Goal: Information Seeking & Learning: Learn about a topic

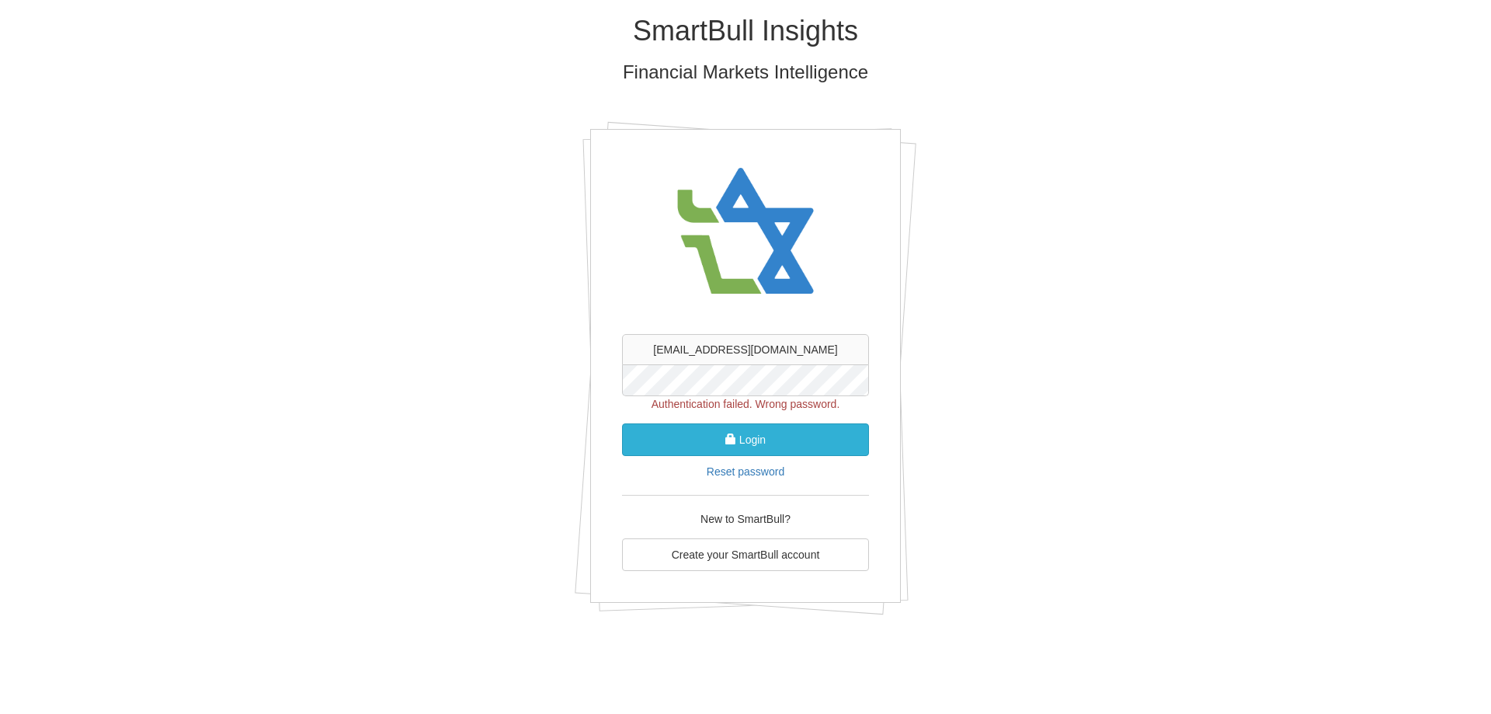
click at [763, 447] on button "Login" at bounding box center [745, 439] width 247 height 33
click at [622, 423] on button "Login" at bounding box center [745, 439] width 247 height 33
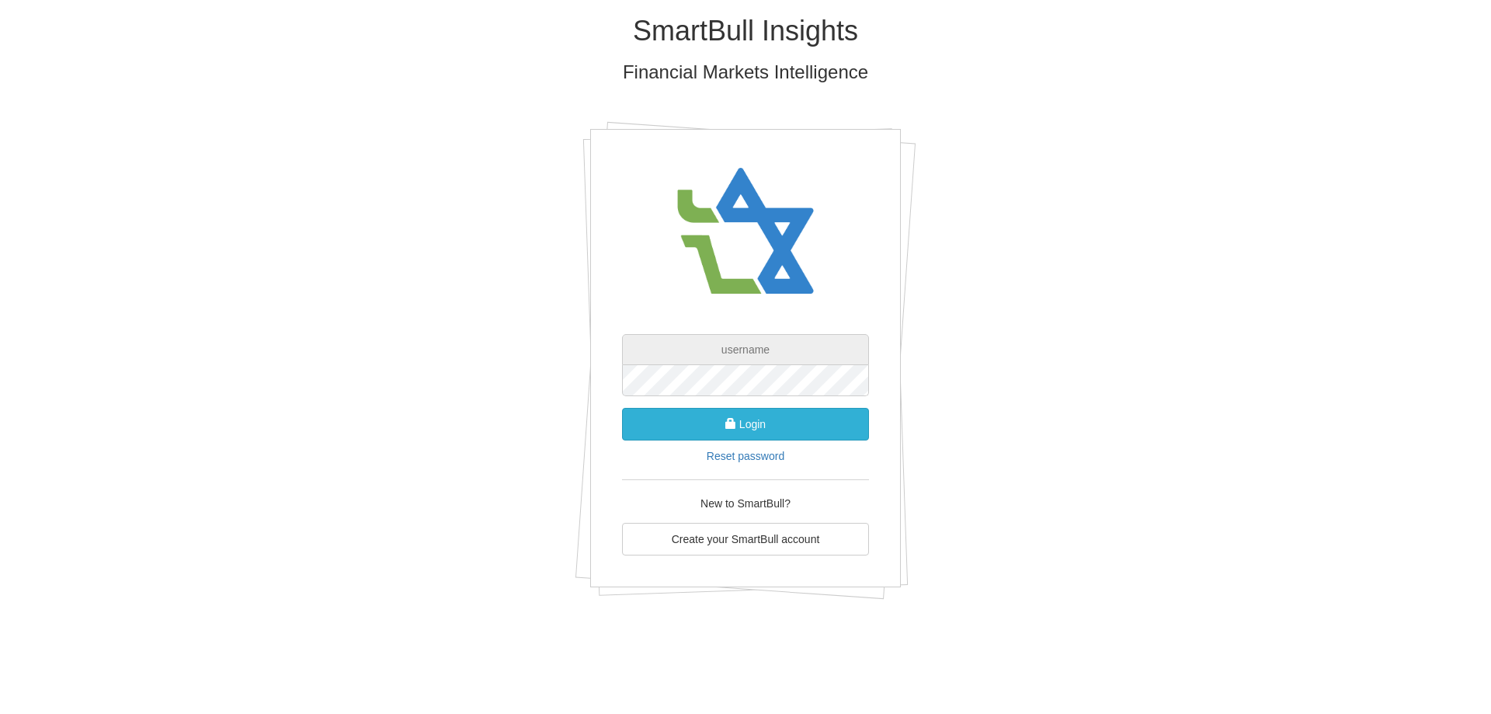
type input "[EMAIL_ADDRESS][DOMAIN_NAME]"
click at [748, 419] on button "Login" at bounding box center [745, 424] width 247 height 33
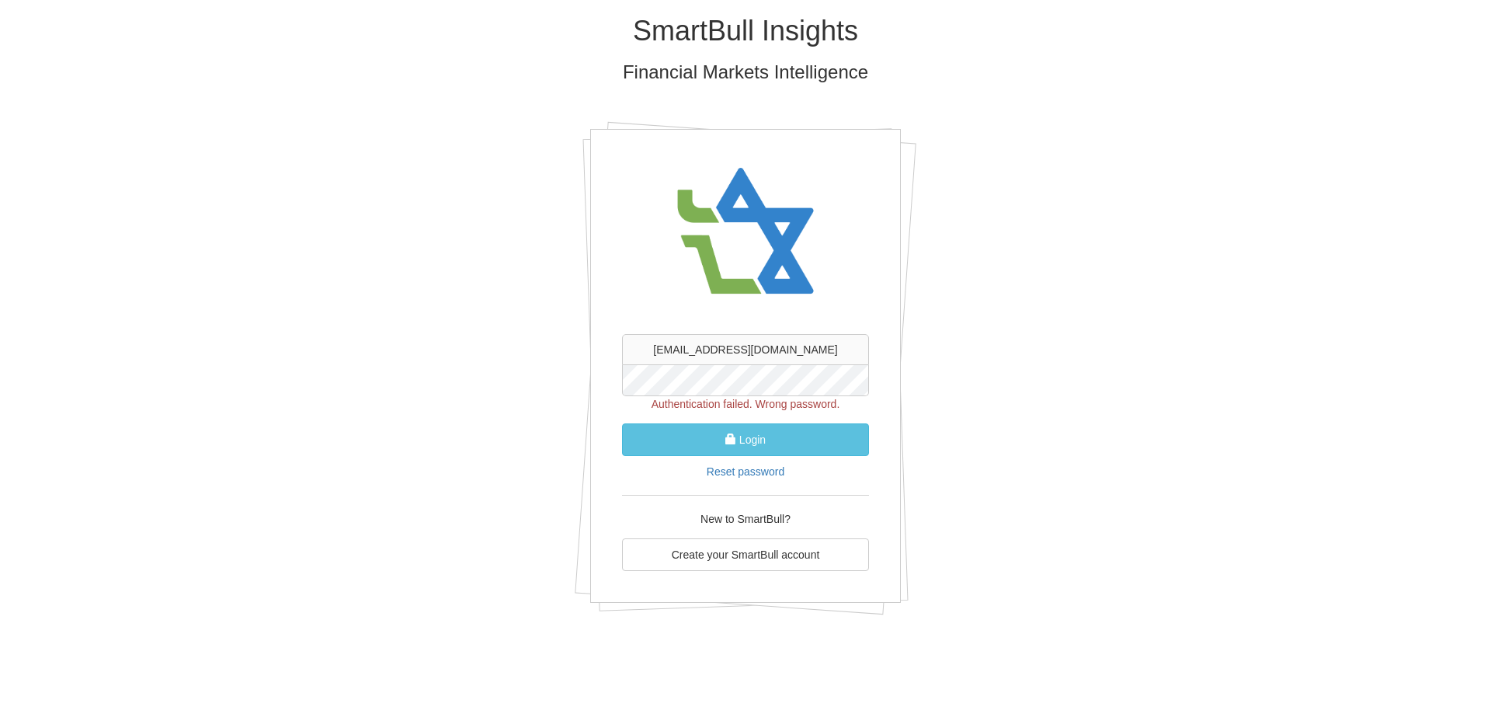
click at [622, 423] on button "Login" at bounding box center [745, 439] width 247 height 33
click at [728, 436] on span "submit" at bounding box center [730, 438] width 11 height 11
click at [622, 423] on button "Login" at bounding box center [745, 439] width 247 height 33
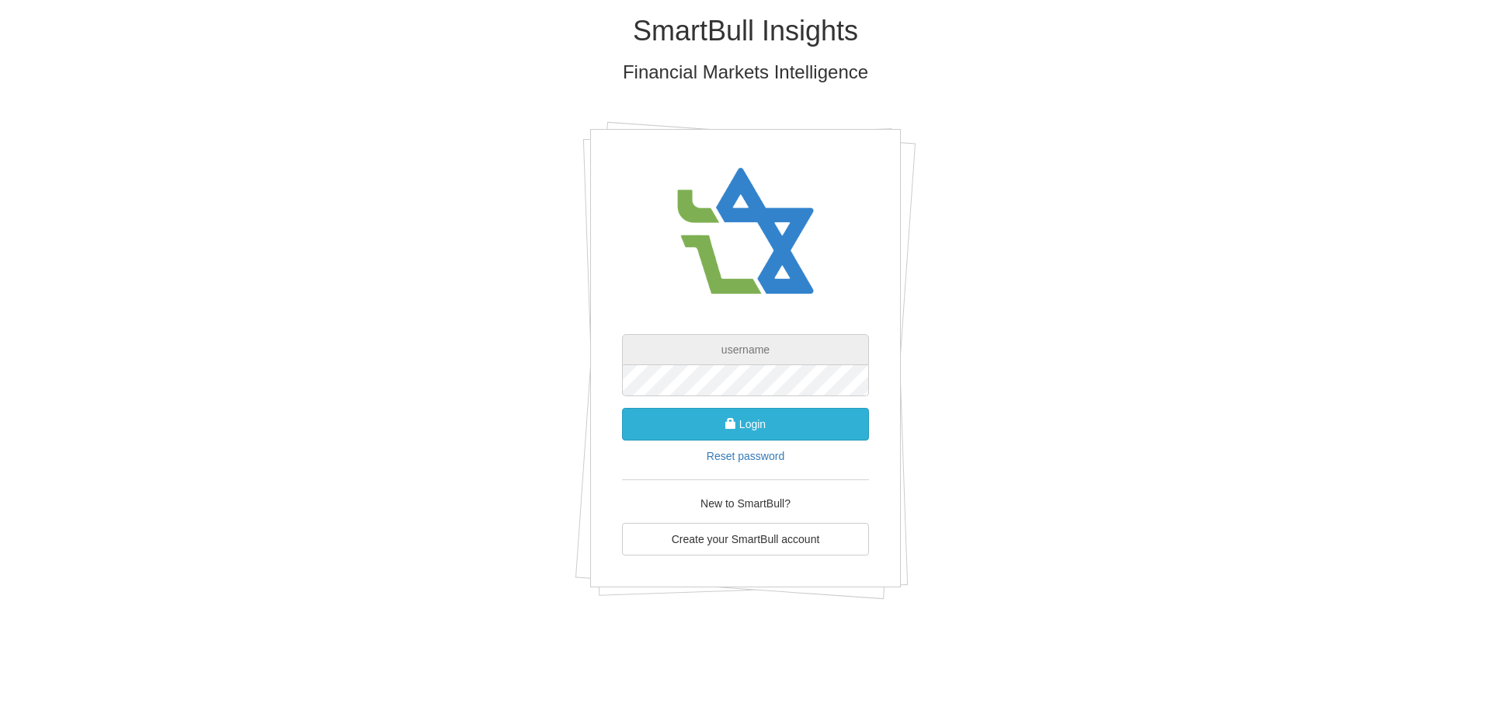
type input "[EMAIL_ADDRESS][DOMAIN_NAME]"
click at [758, 428] on button "Login" at bounding box center [745, 424] width 247 height 33
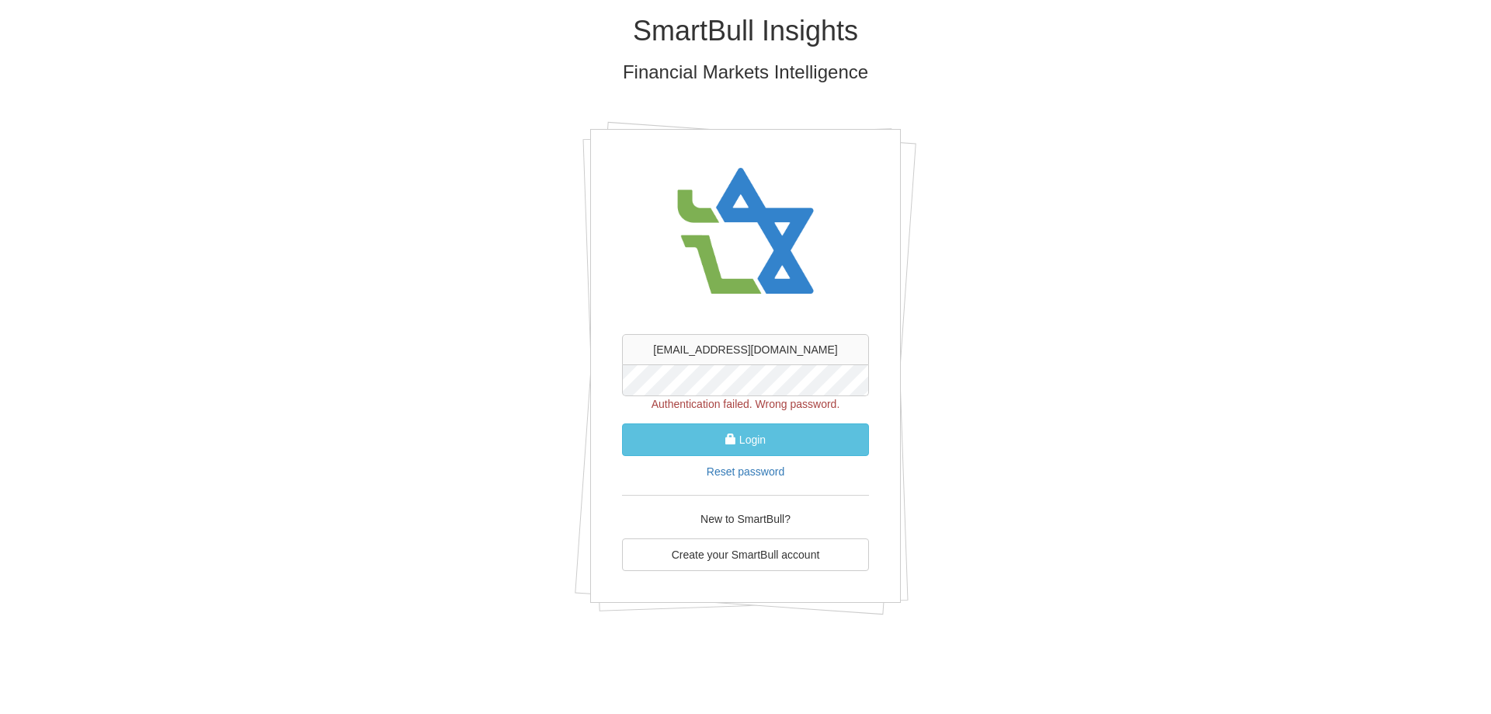
click at [622, 423] on button "Login" at bounding box center [745, 439] width 247 height 33
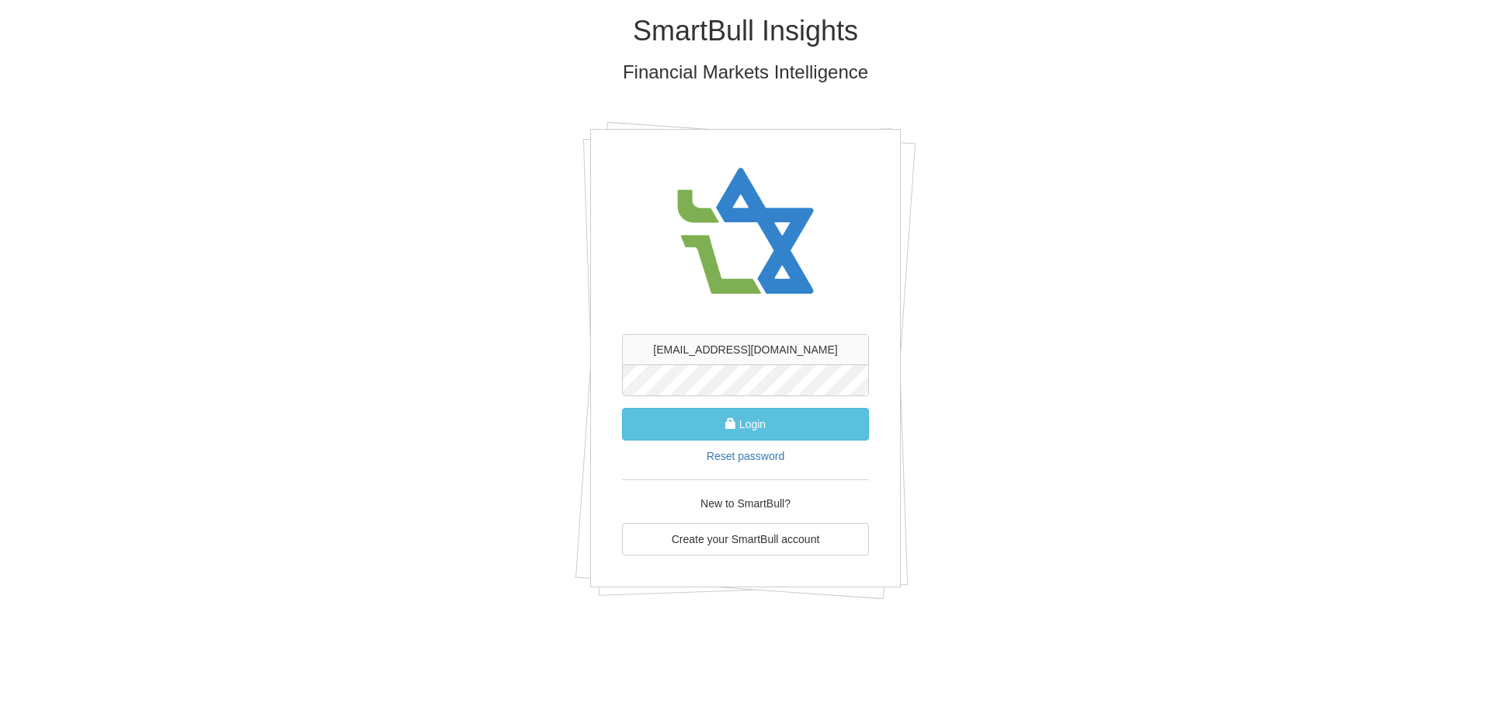
click at [622, 408] on button "Login" at bounding box center [745, 424] width 247 height 33
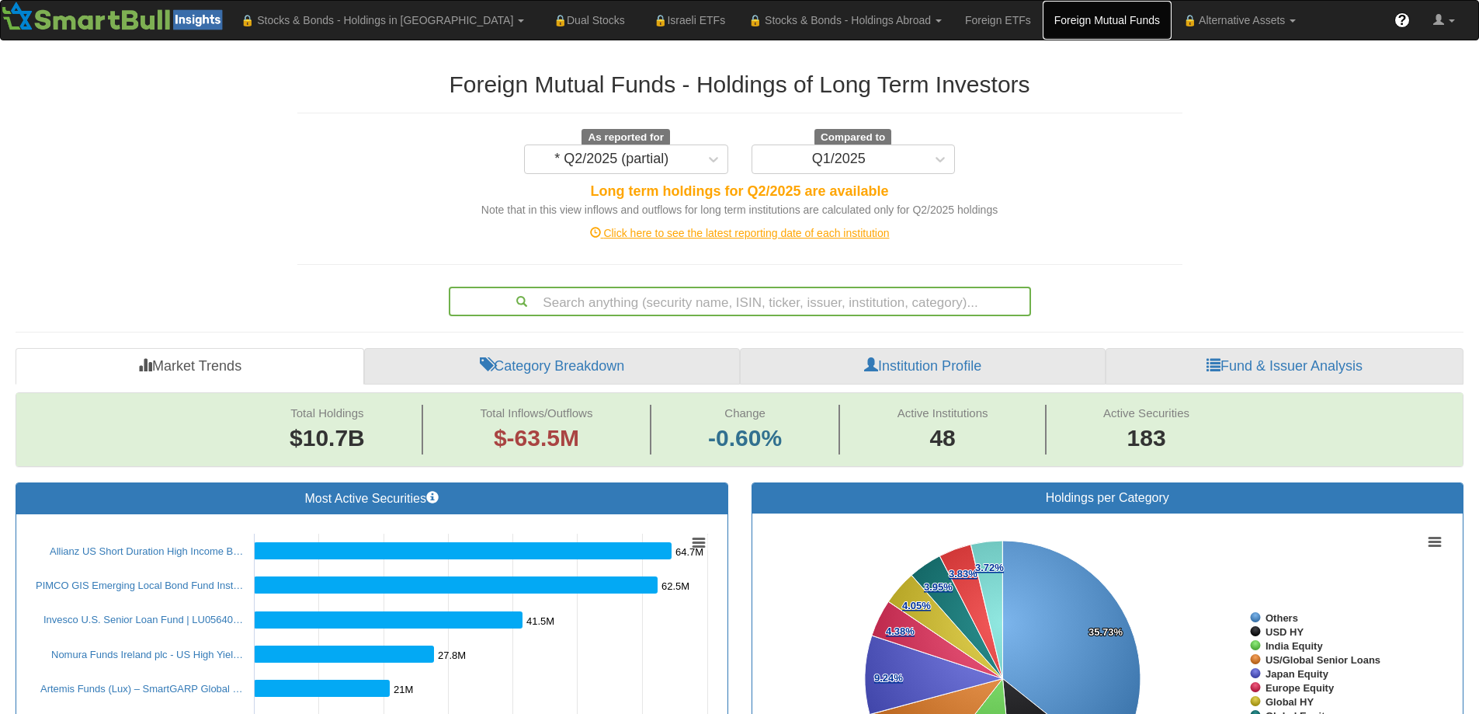
click at [1043, 25] on link "Foreign Mutual Funds" at bounding box center [1107, 20] width 129 height 39
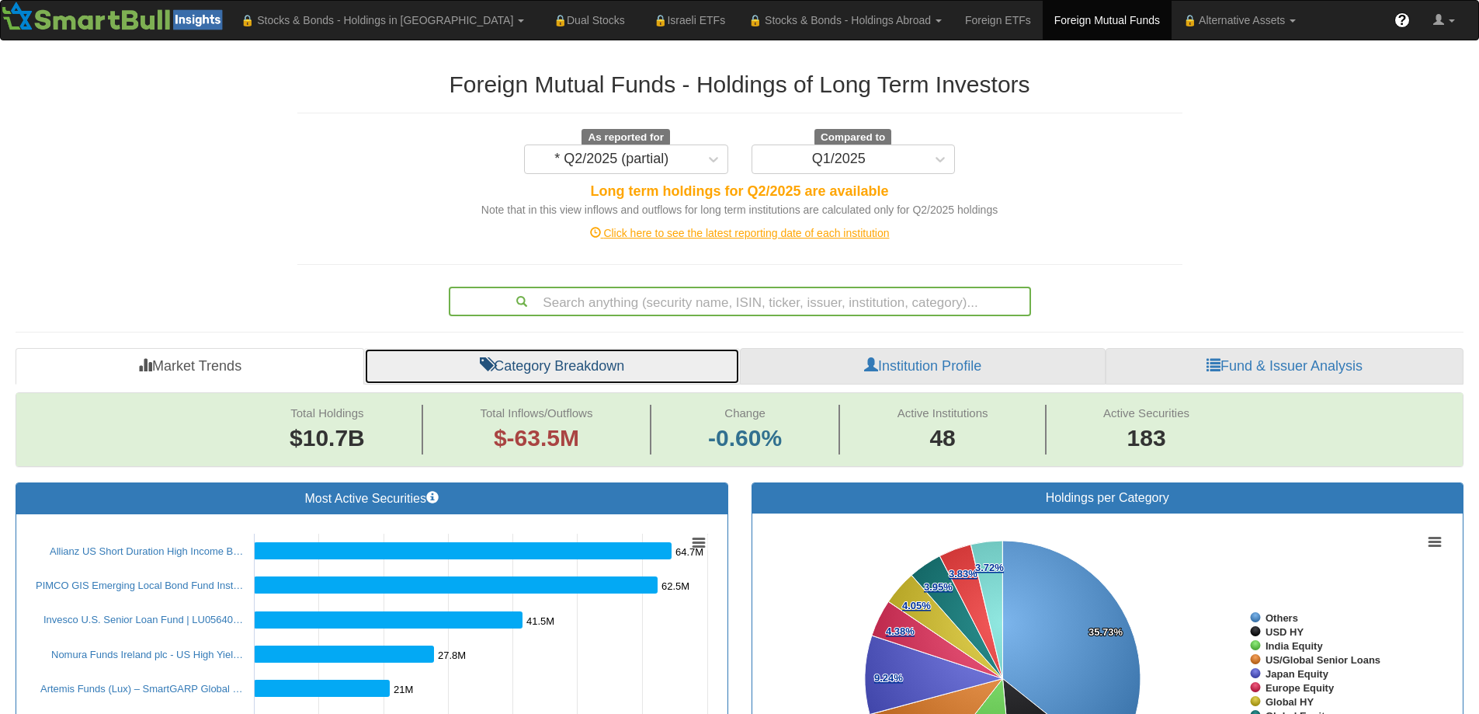
click at [568, 363] on link "Category Breakdown" at bounding box center [552, 366] width 376 height 37
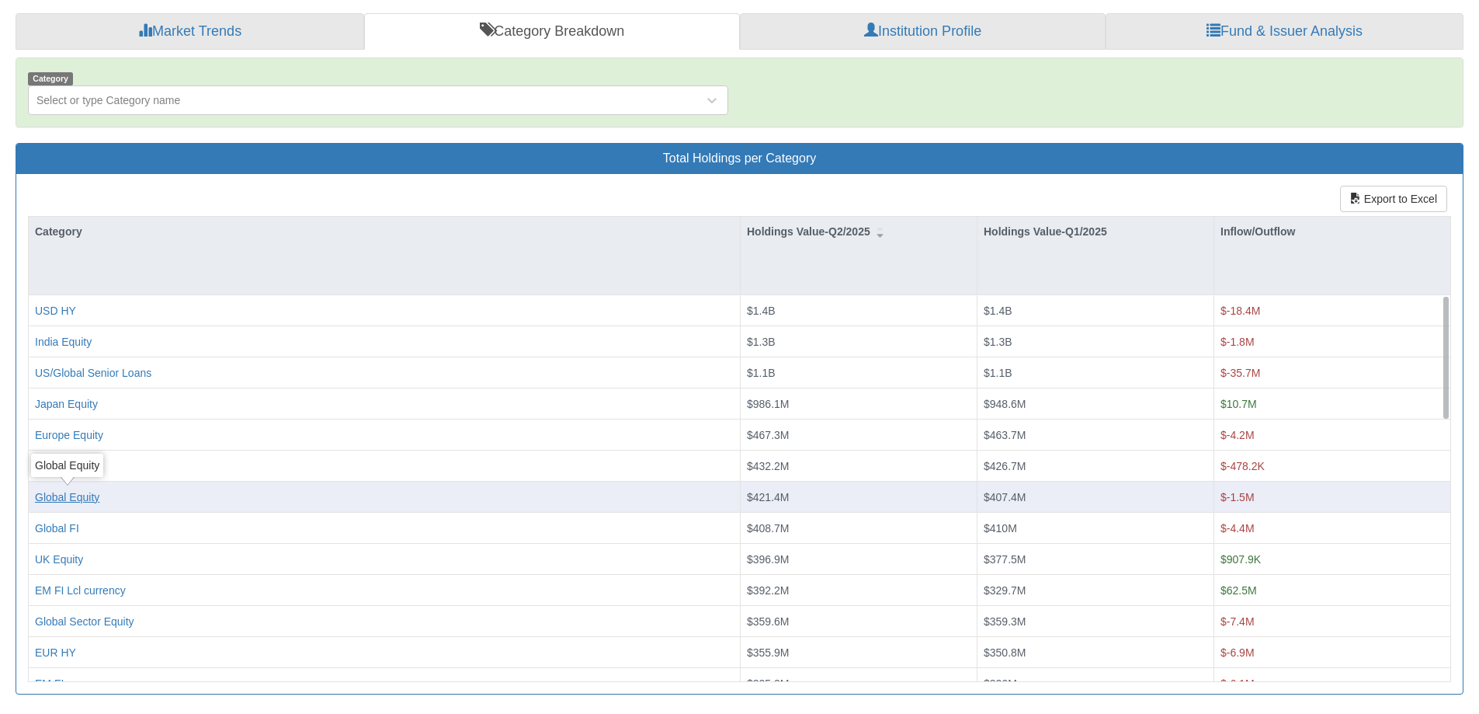
click at [80, 500] on div "Global Equity" at bounding box center [67, 496] width 64 height 16
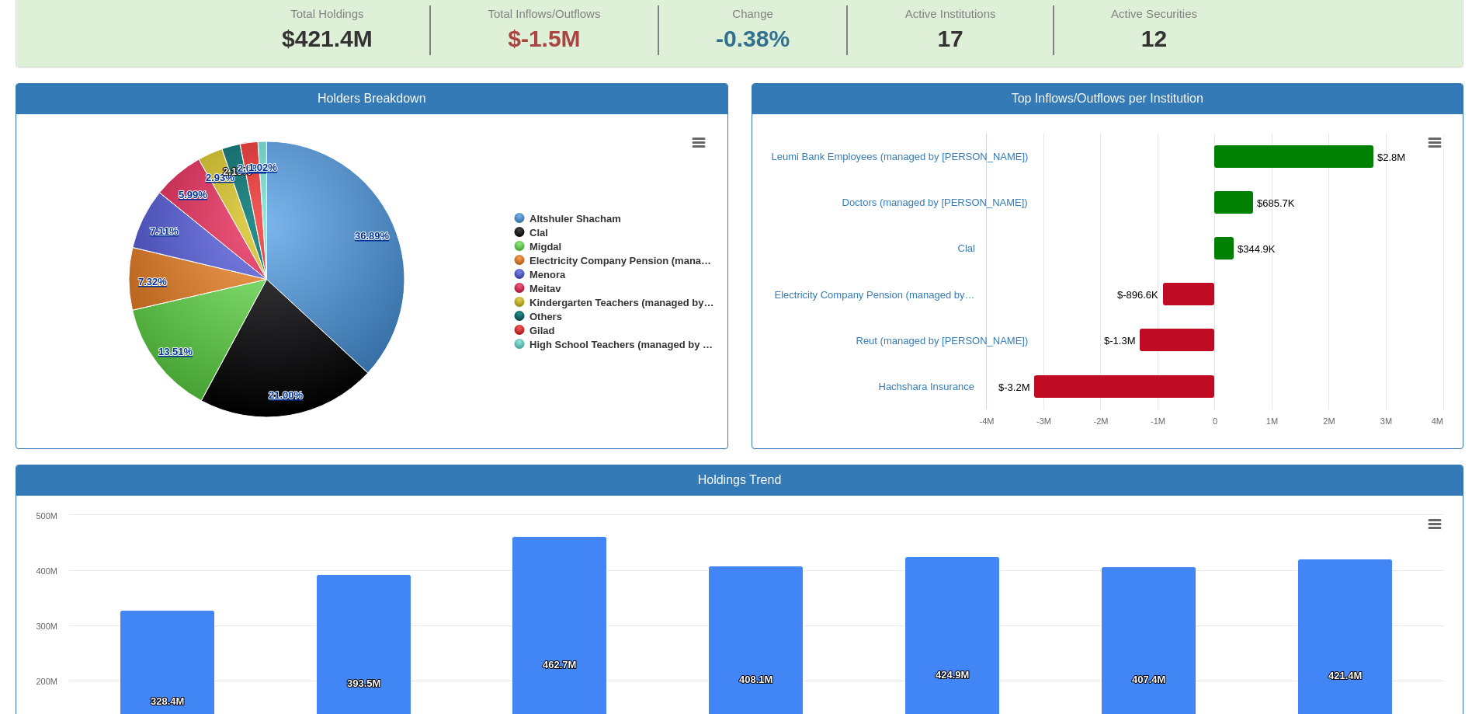
scroll to position [311, 0]
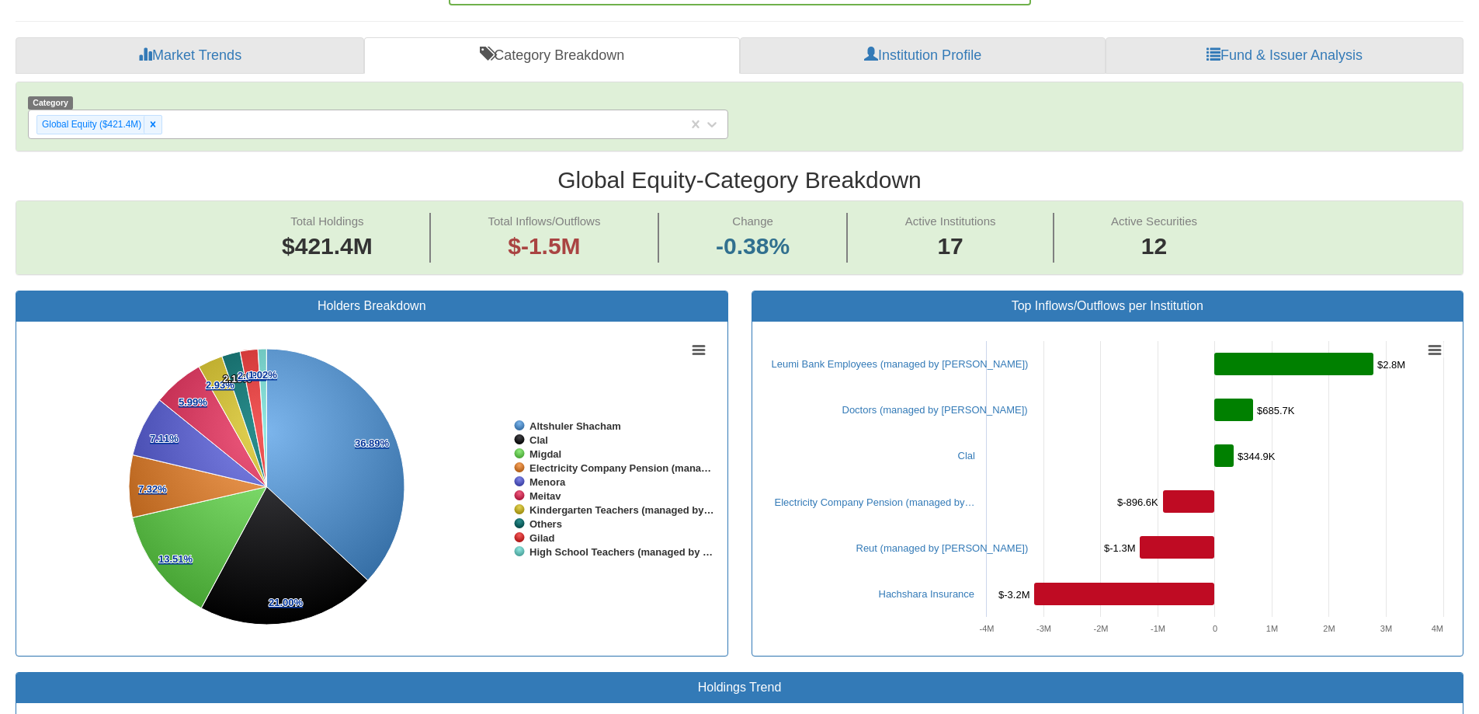
click at [165, 130] on input "text" at bounding box center [166, 124] width 2 height 16
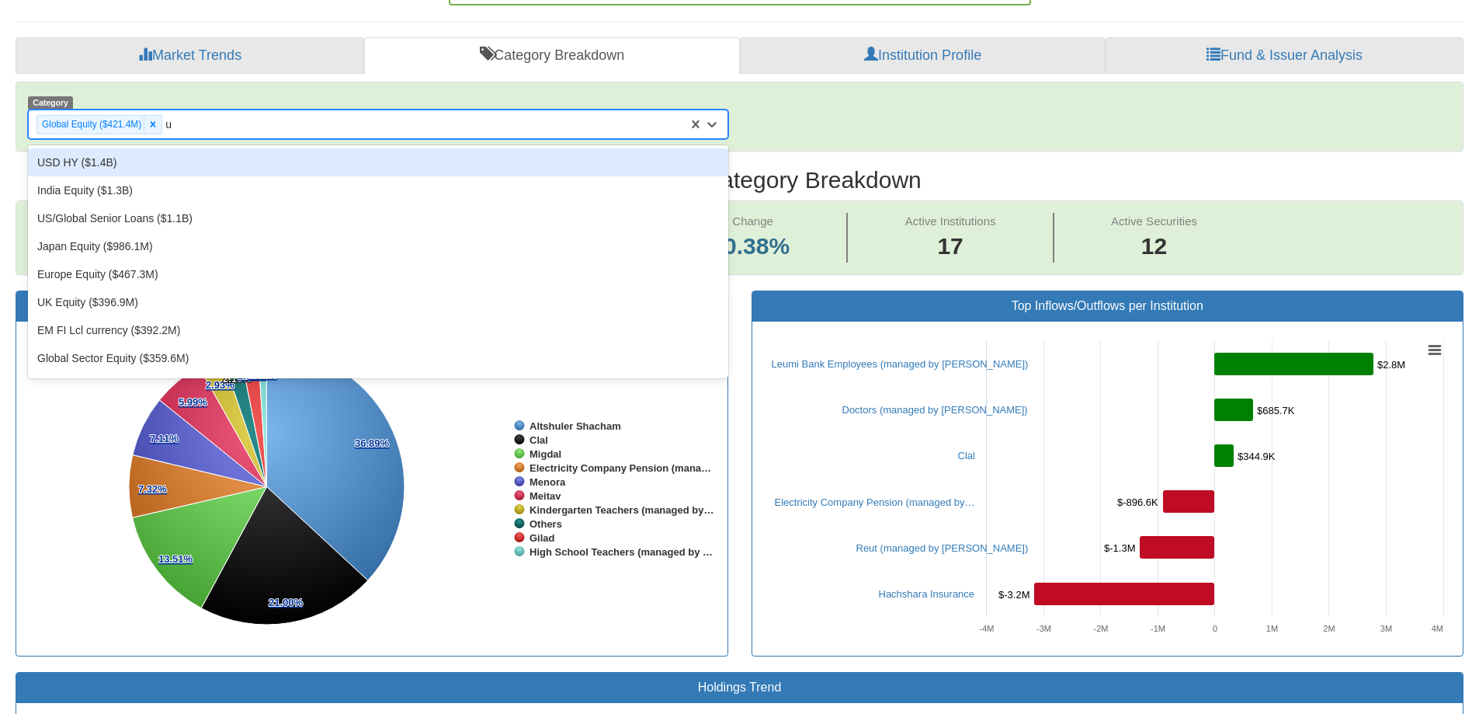
type input "us"
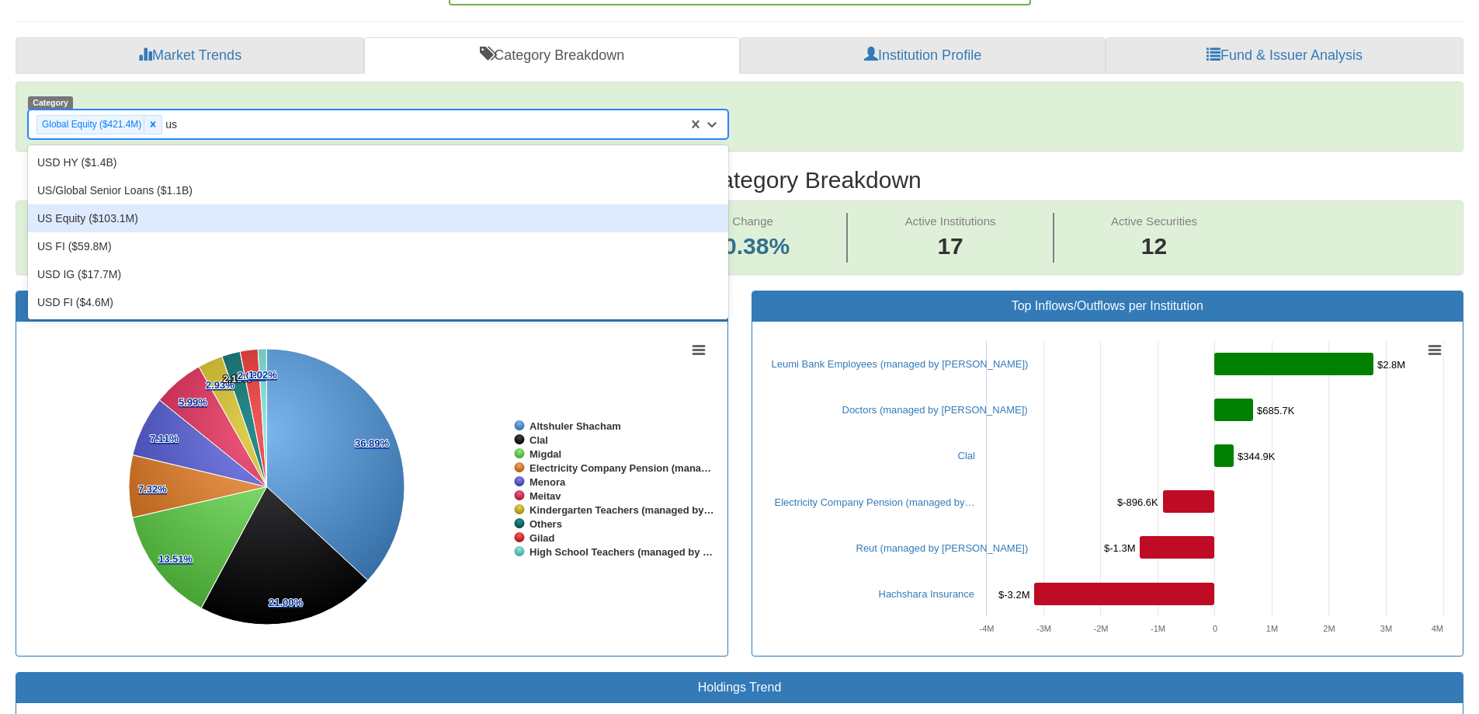
click at [88, 216] on div "US Equity ($103.1M)" at bounding box center [378, 218] width 700 height 28
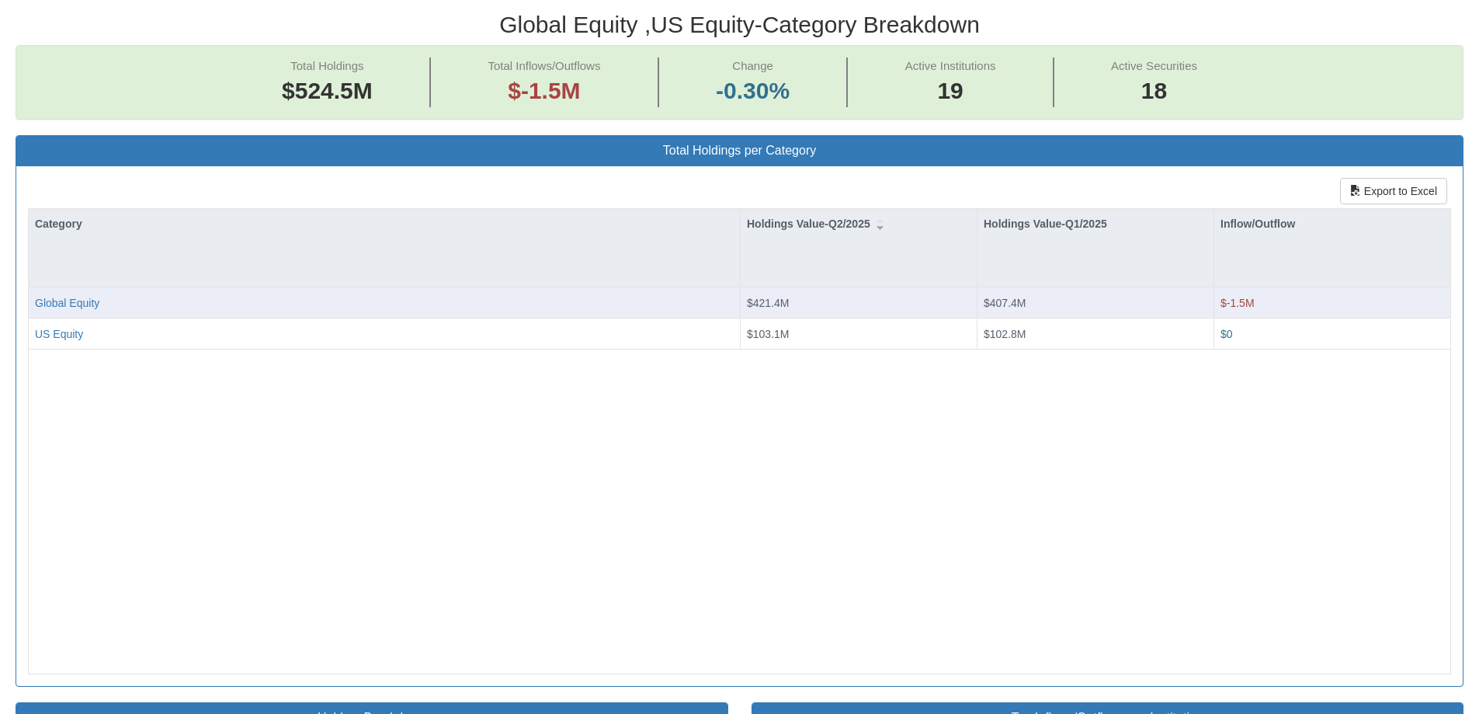
scroll to position [32, 1420]
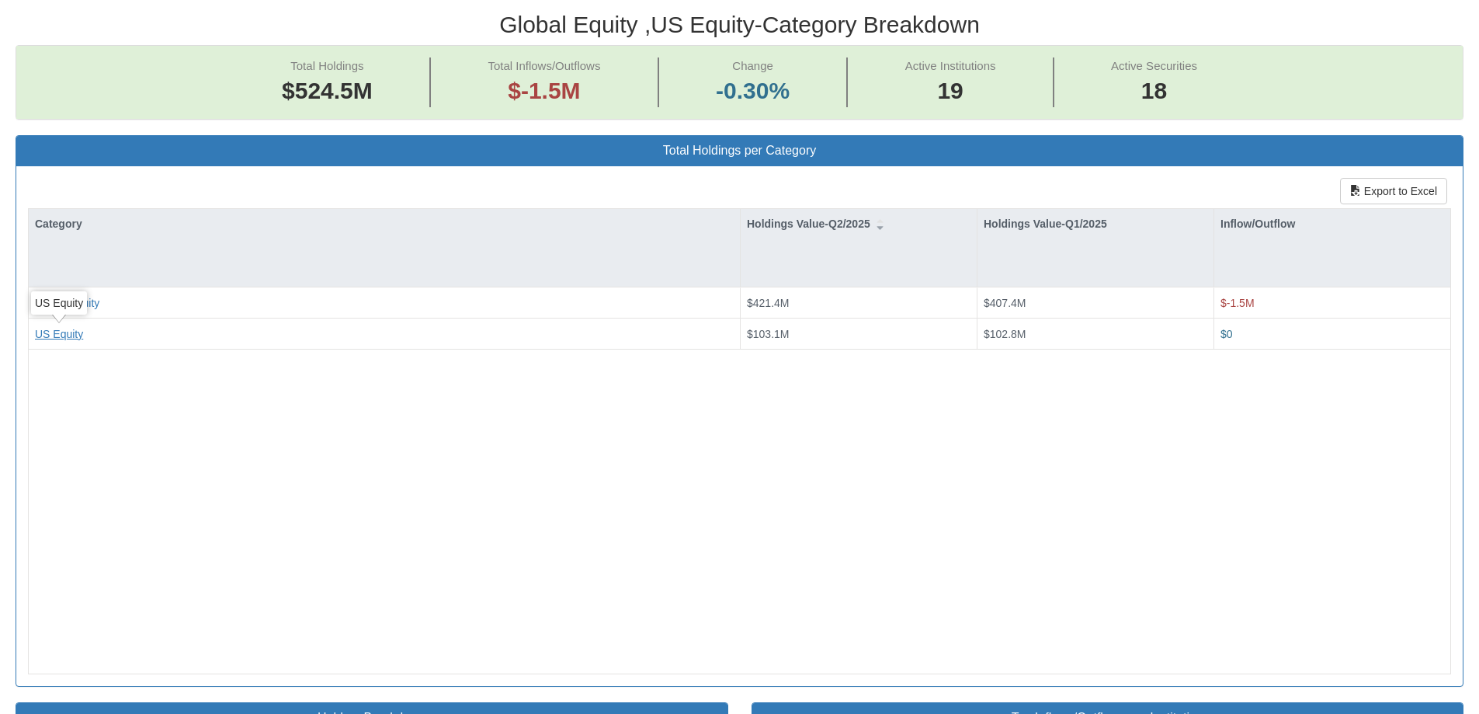
click at [80, 331] on div "US Equity" at bounding box center [59, 334] width 48 height 16
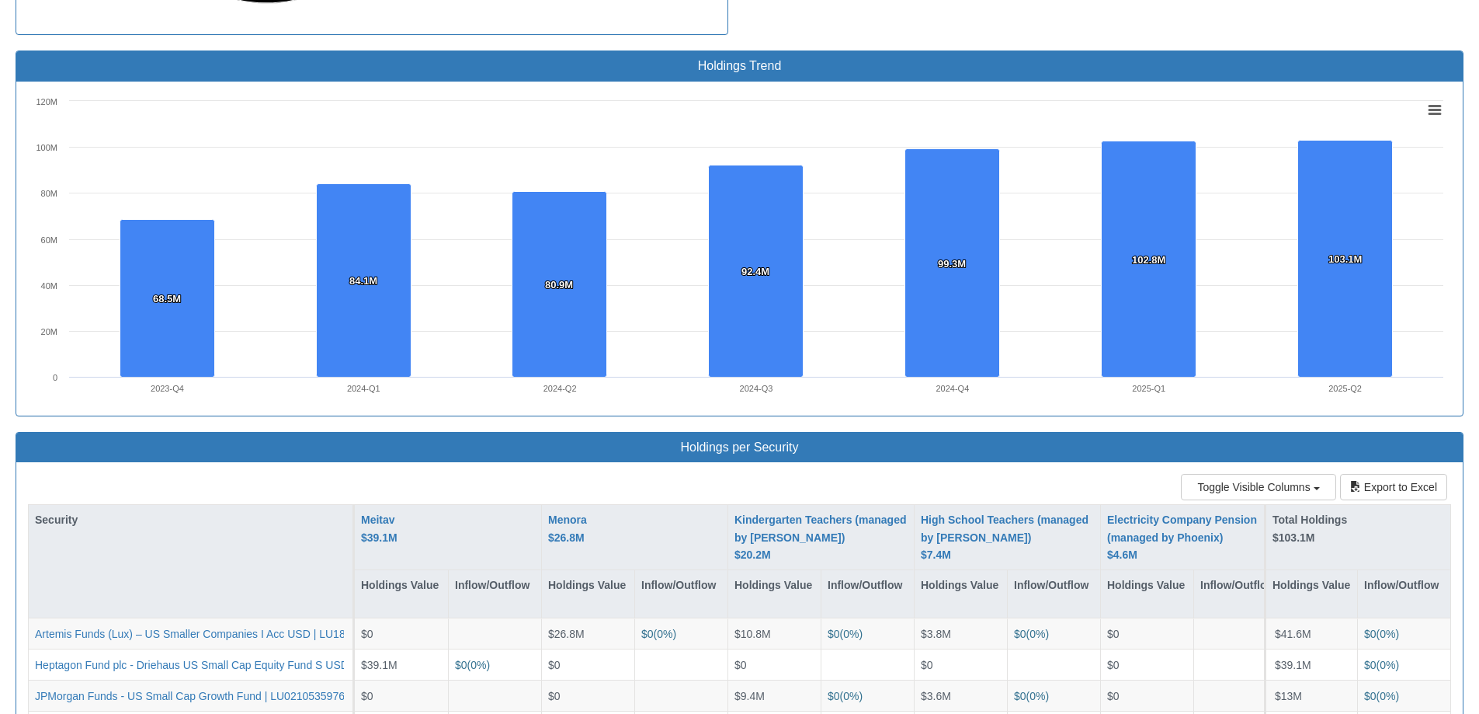
scroll to position [1135, 0]
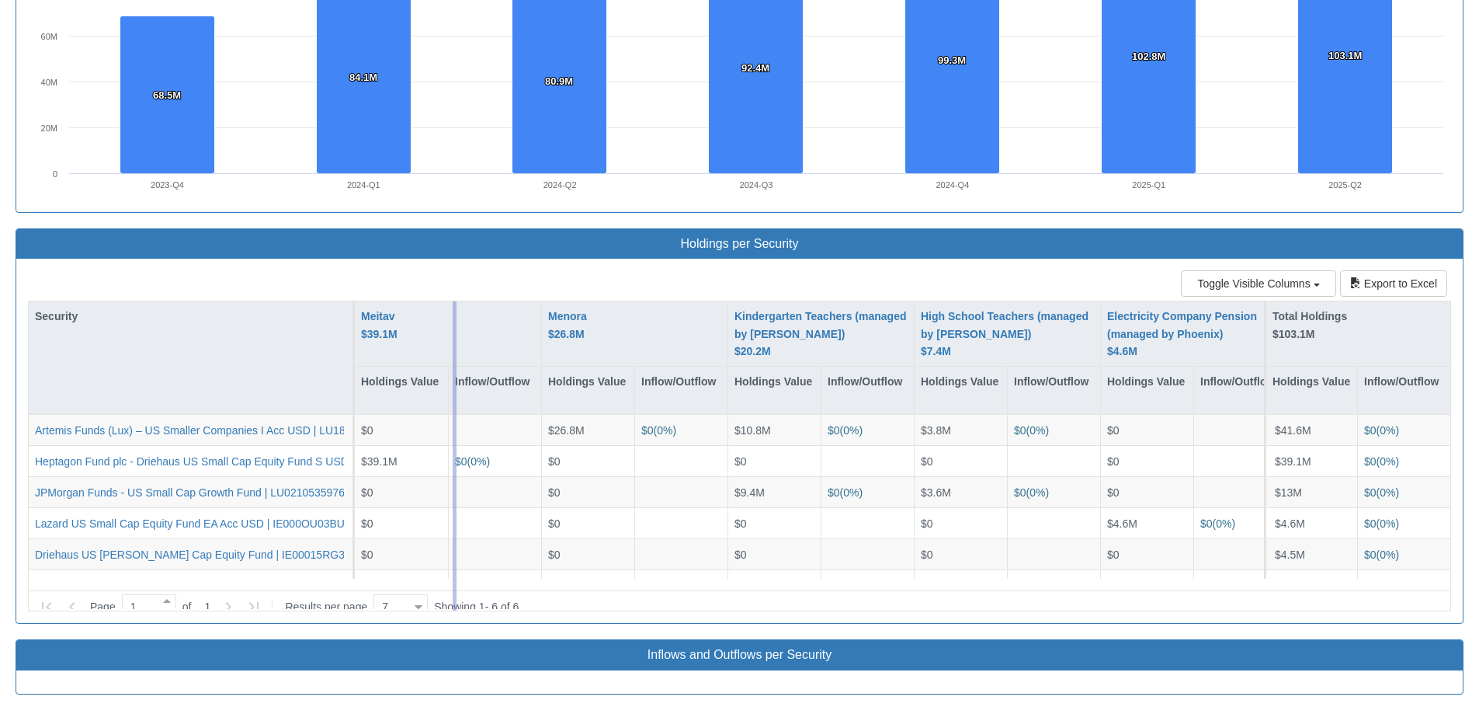
drag, startPoint x: 353, startPoint y: 356, endPoint x: 457, endPoint y: 364, distance: 104.4
click at [457, 364] on div "Security Meitav $39.1M Holdings Value Inflow/Outflow Menora $26.8M Holdings Val…" at bounding box center [739, 456] width 1423 height 311
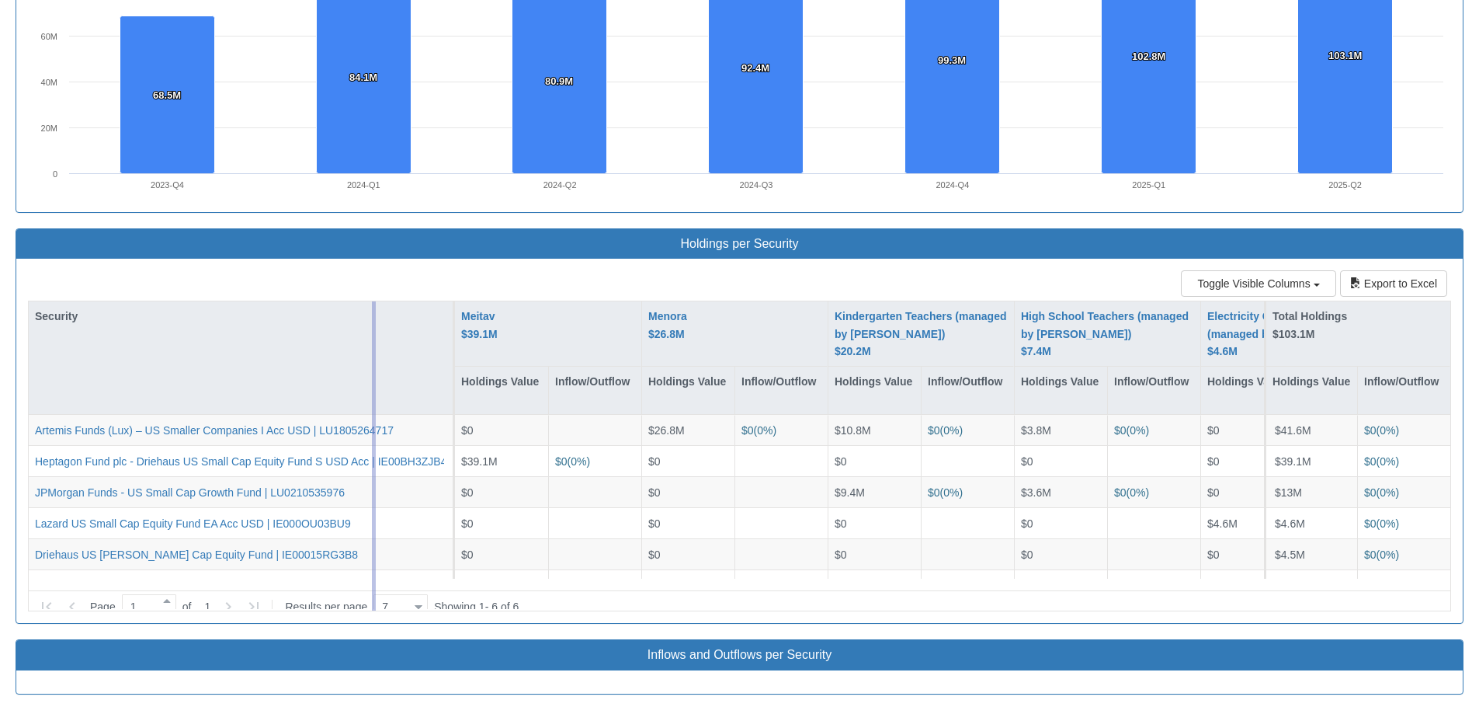
drag, startPoint x: 454, startPoint y: 364, endPoint x: 360, endPoint y: 355, distance: 94.4
click at [360, 355] on div "Security Meitav $39.1M Holdings Value Inflow/Outflow Menora $26.8M Holdings Val…" at bounding box center [739, 456] width 1423 height 311
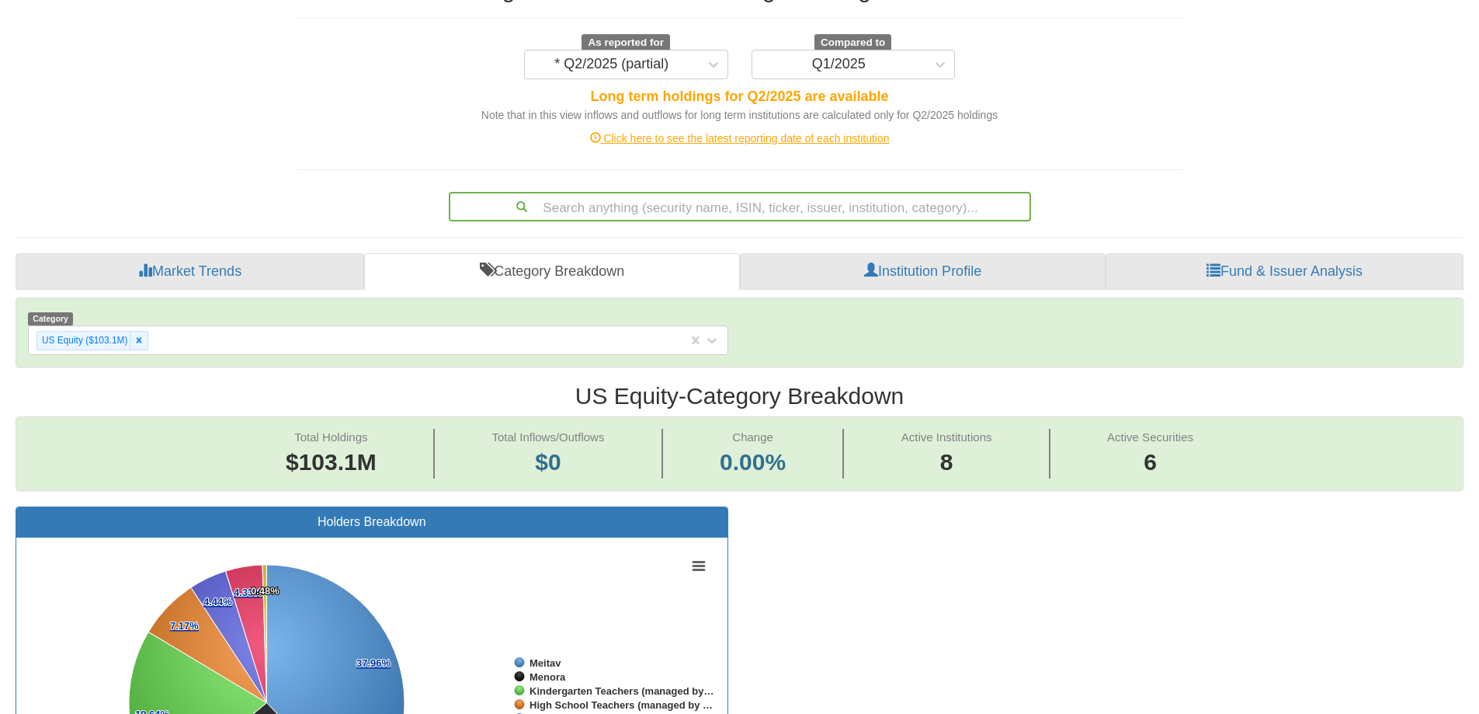
scroll to position [0, 0]
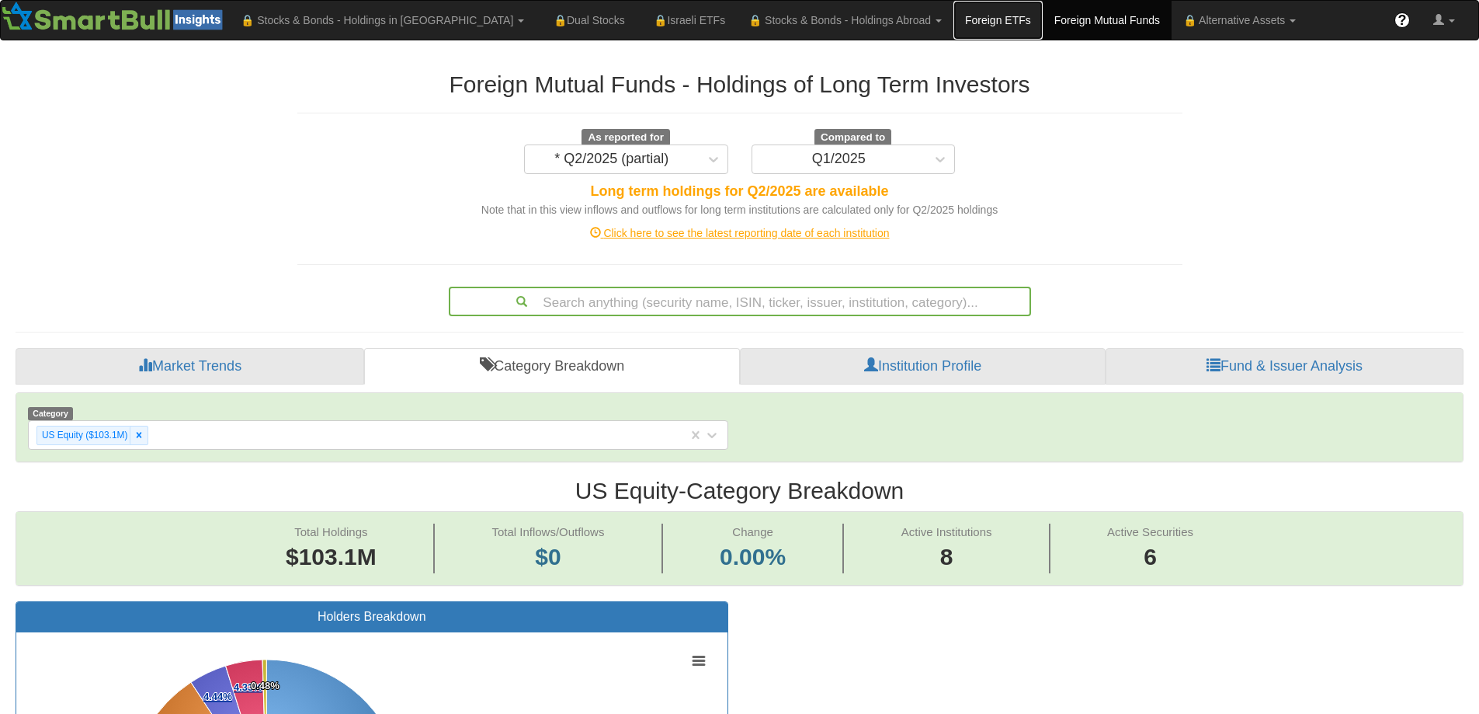
click at [954, 19] on link "Foreign ETFs" at bounding box center [998, 20] width 89 height 39
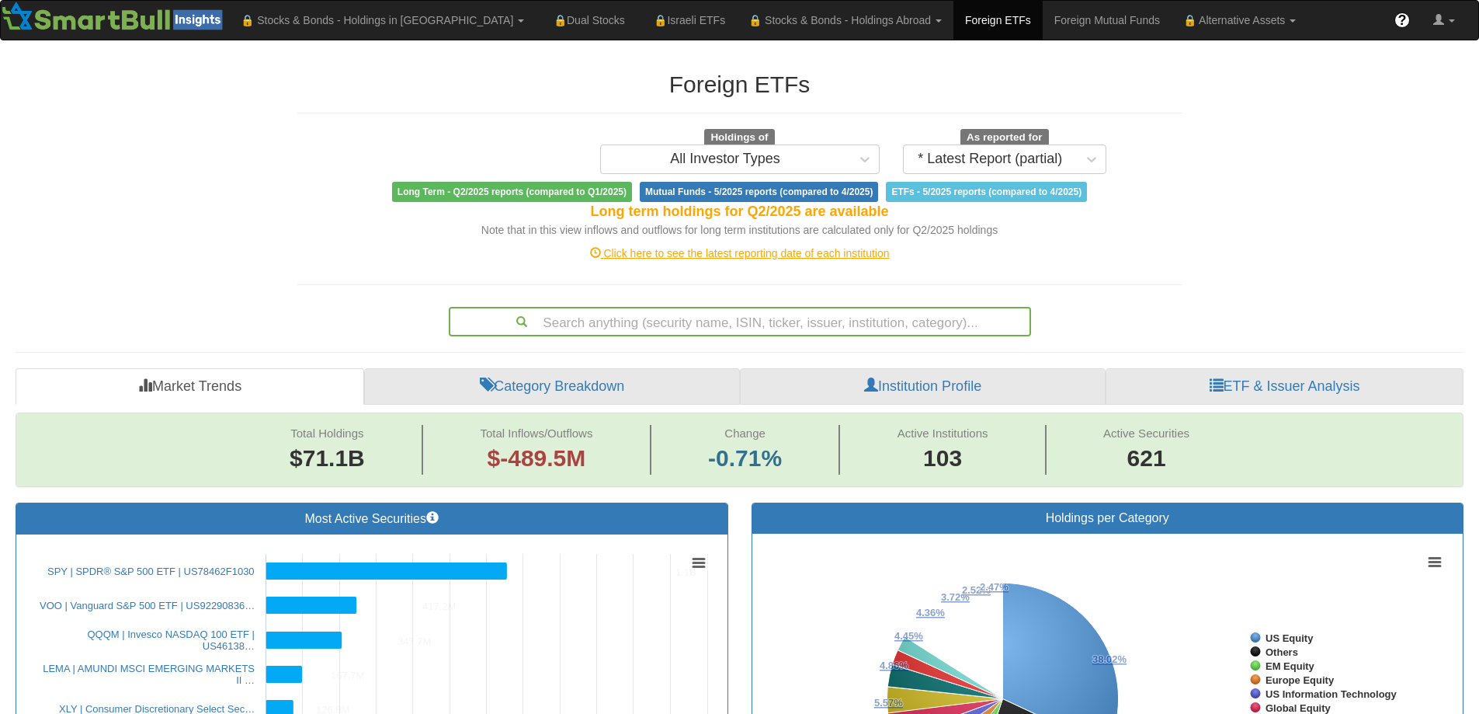
click at [539, 238] on div "Foreign ETFs Holdings of All Investor Types As reported for * Latest Report (pa…" at bounding box center [740, 196] width 909 height 280
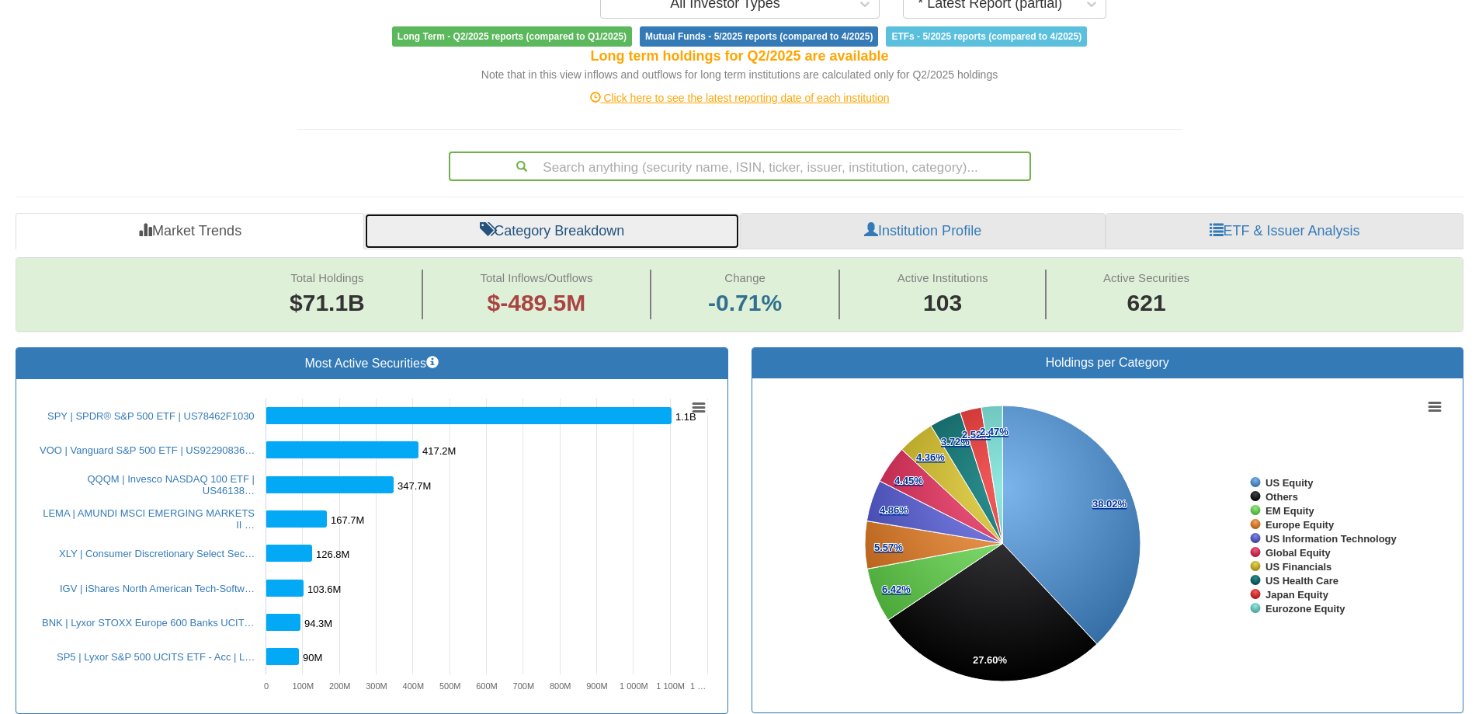
click at [543, 229] on link "Category Breakdown" at bounding box center [552, 231] width 376 height 37
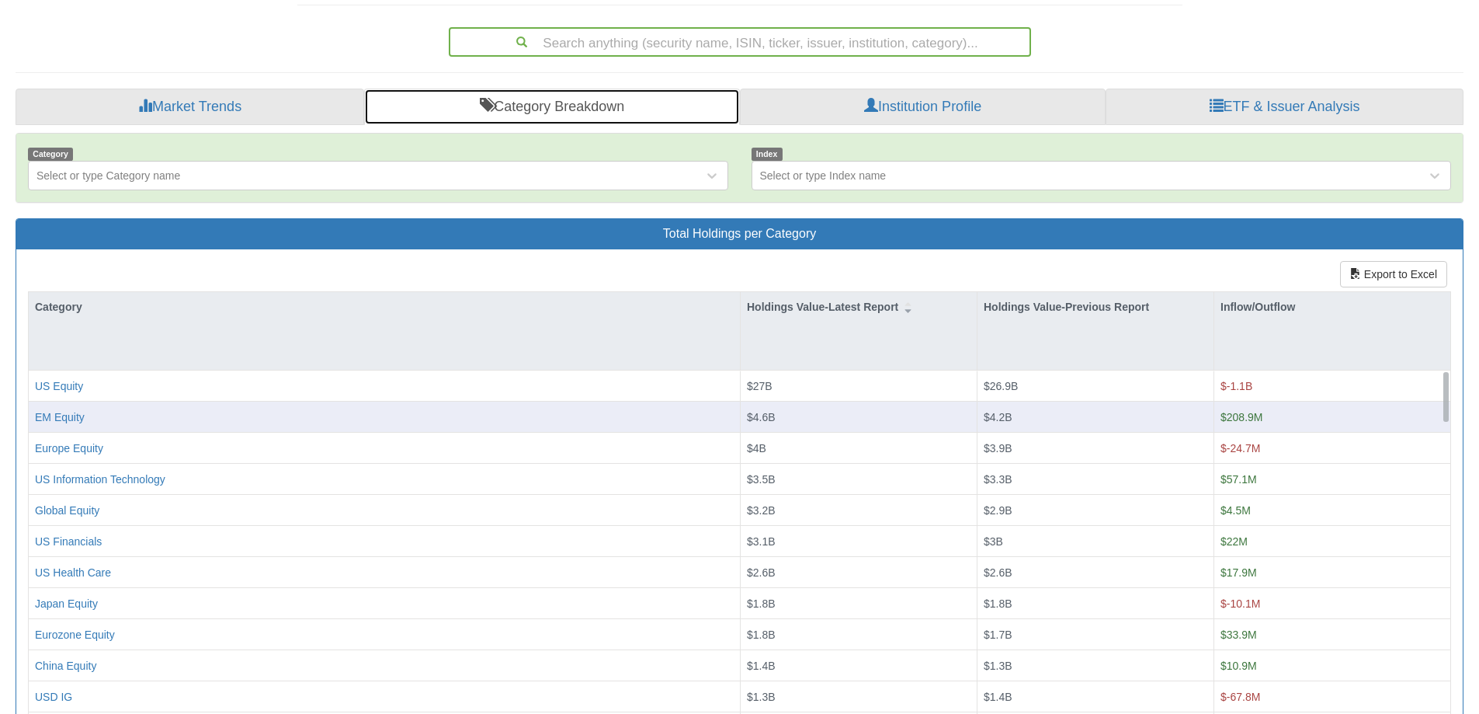
scroll to position [311, 0]
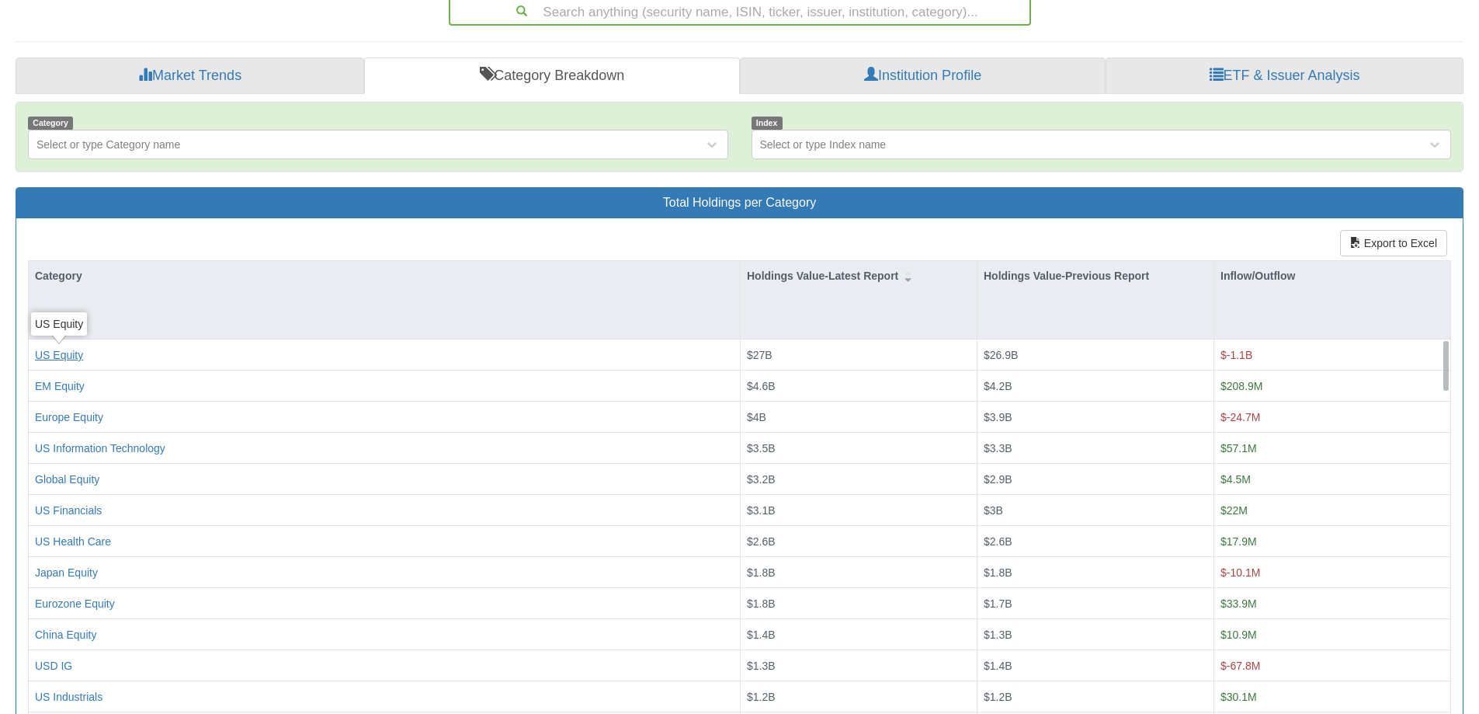
click at [64, 358] on div "US Equity" at bounding box center [59, 355] width 48 height 16
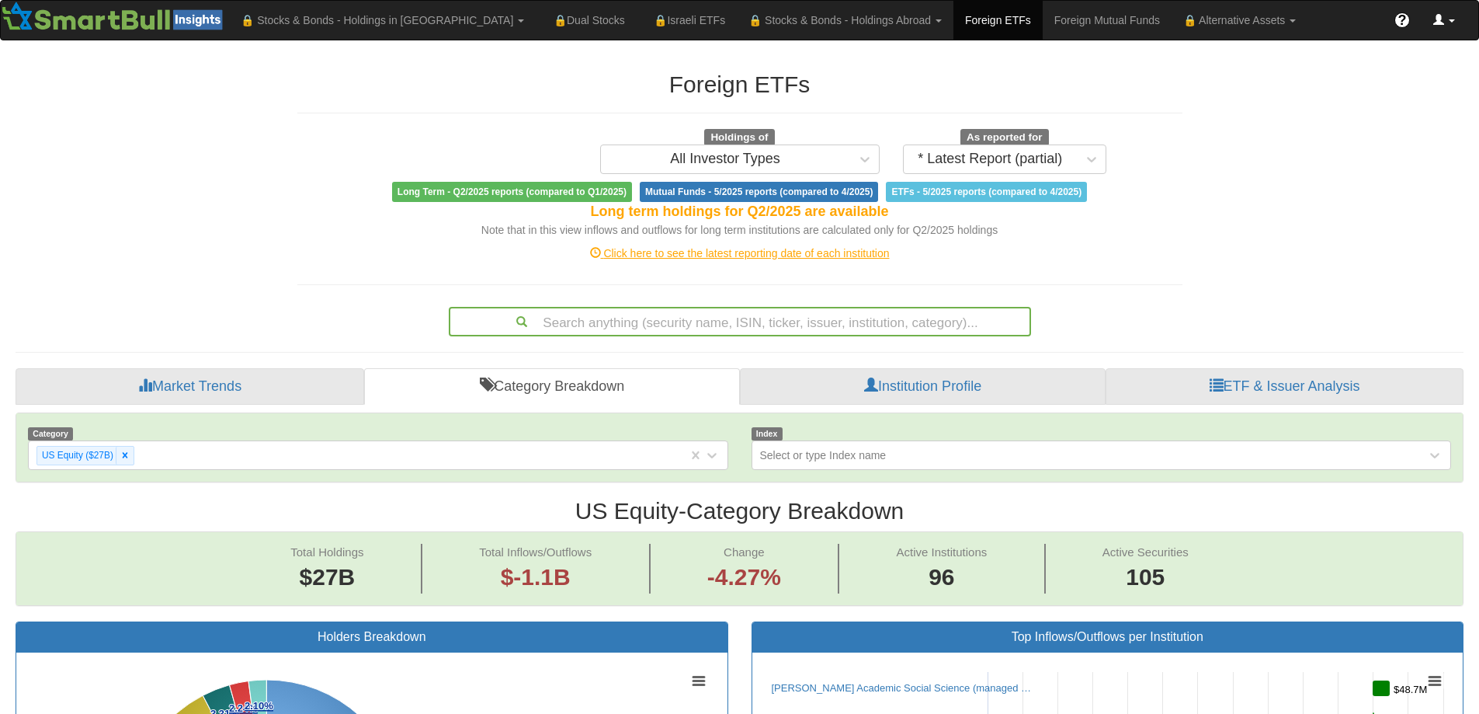
click at [1458, 22] on link at bounding box center [1444, 20] width 45 height 39
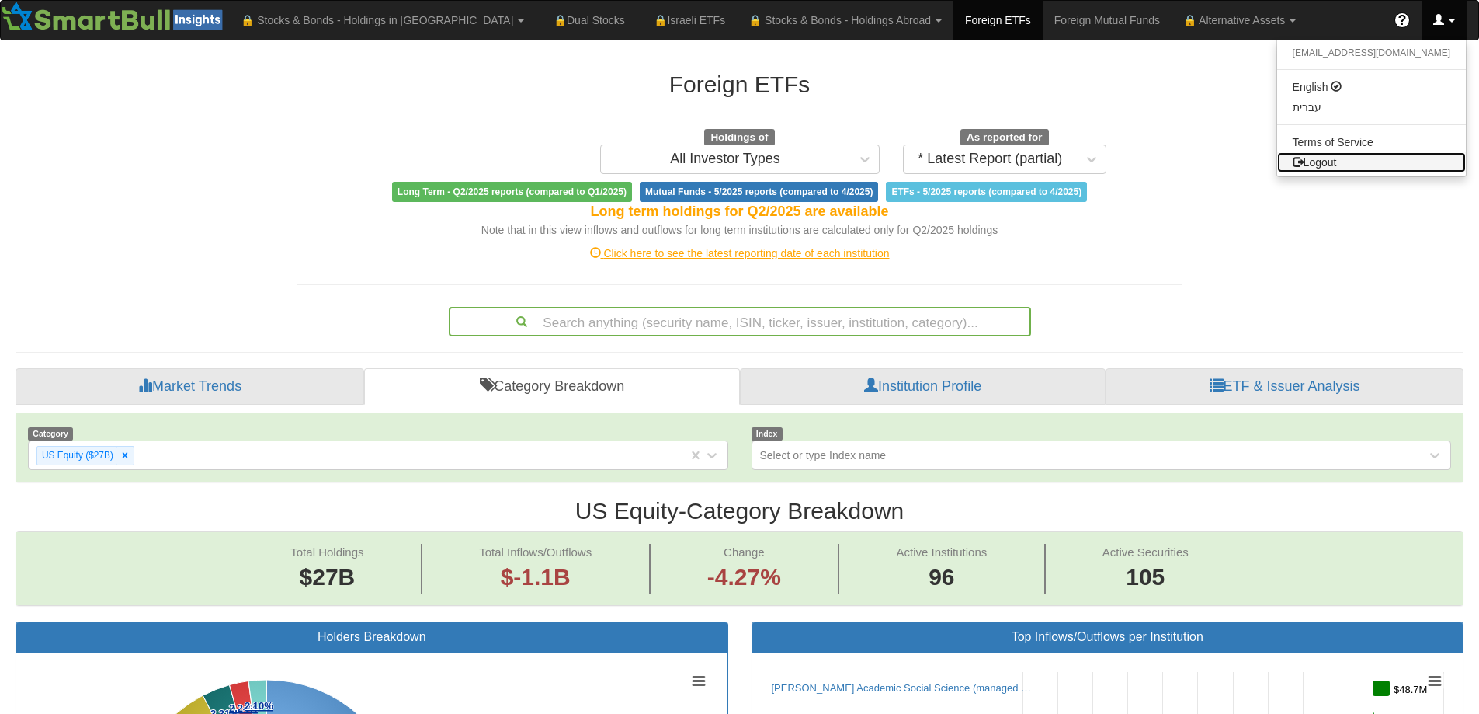
click at [1368, 163] on link "Logout" at bounding box center [1371, 162] width 189 height 20
